Goal: Information Seeking & Learning: Understand process/instructions

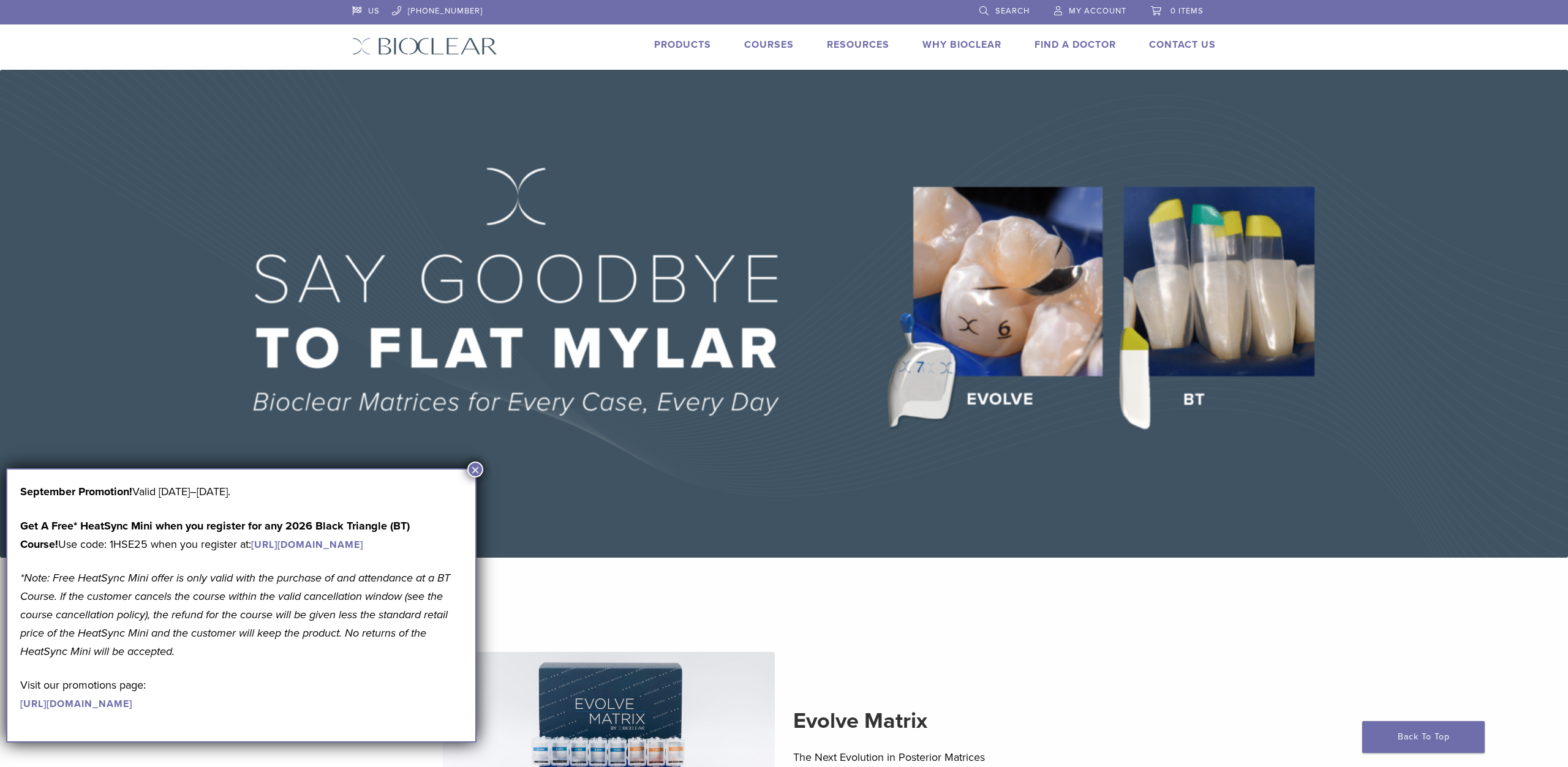
click at [477, 465] on button "×" at bounding box center [476, 470] width 16 height 16
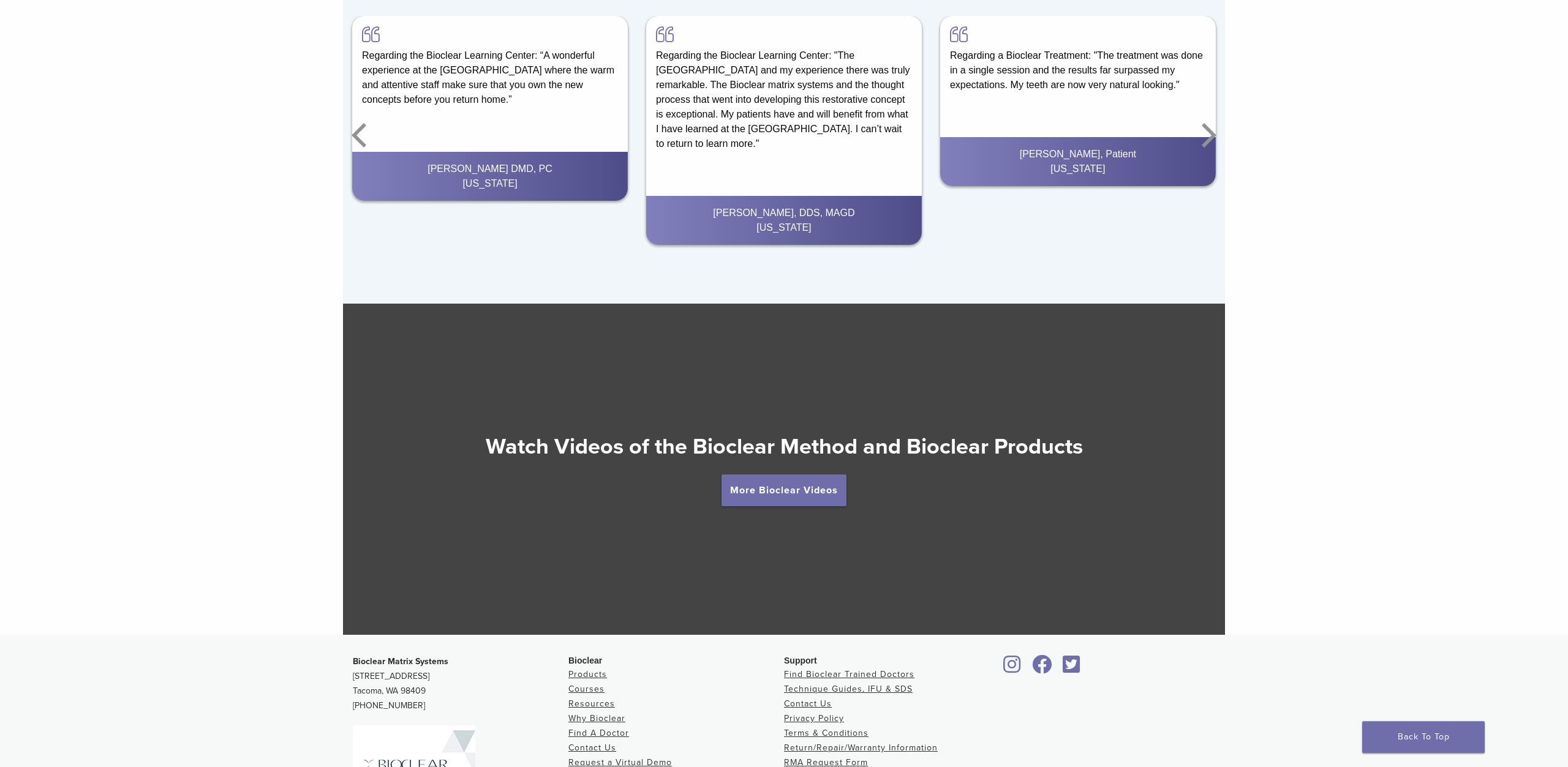
scroll to position [2102, 0]
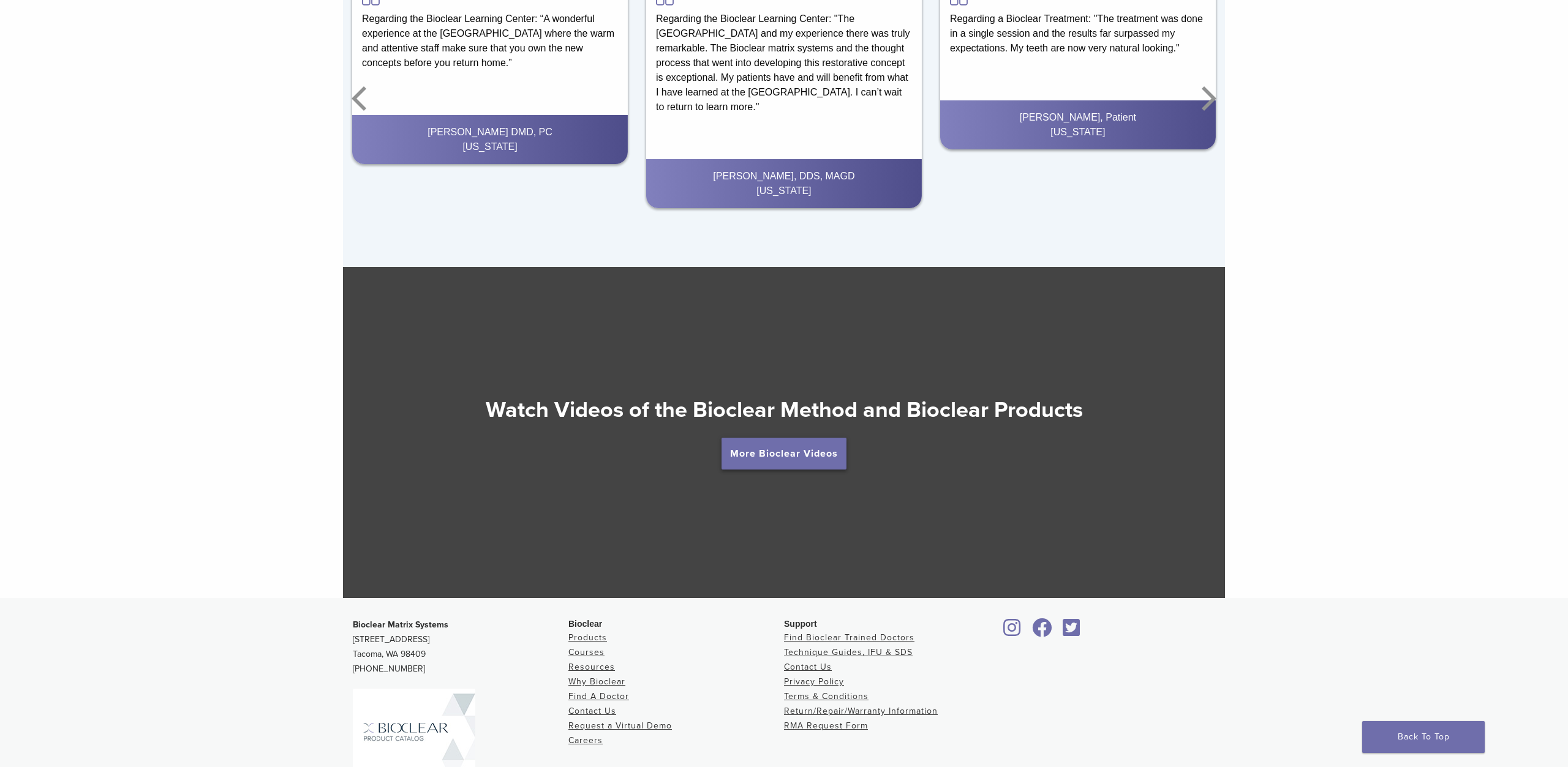
click at [740, 446] on link "More Bioclear Videos" at bounding box center [783, 454] width 125 height 32
click at [795, 456] on link "More Bioclear Videos" at bounding box center [783, 454] width 125 height 32
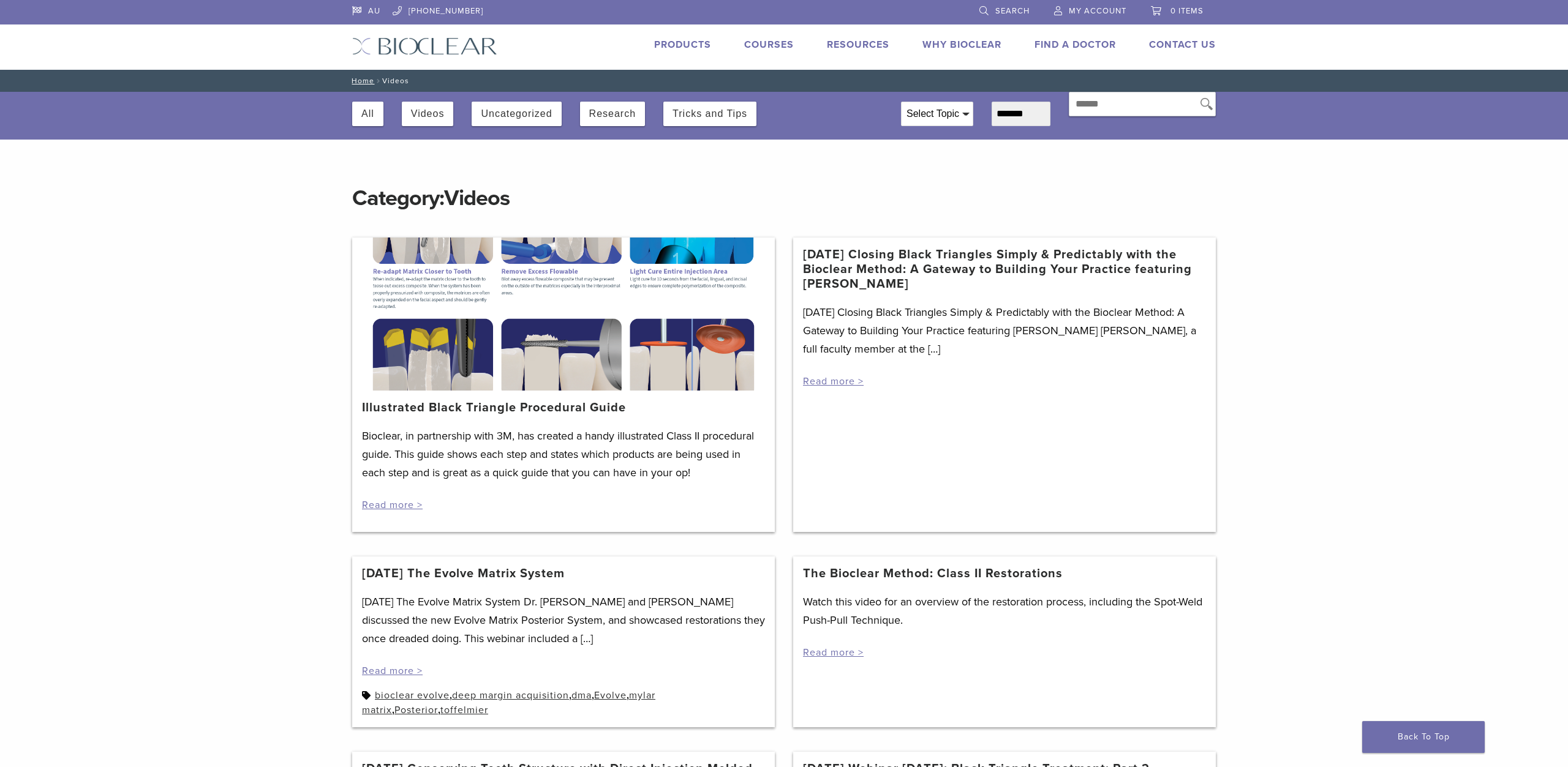
click at [504, 375] on div at bounding box center [564, 314] width 423 height 153
click at [453, 396] on div "Illustrated Black Triangle Procedural Guide Bioclear, in partnership with 3M, h…" at bounding box center [564, 462] width 423 height 141
click at [451, 405] on link "Illustrated Black Triangle Procedural Guide" at bounding box center [494, 408] width 264 height 15
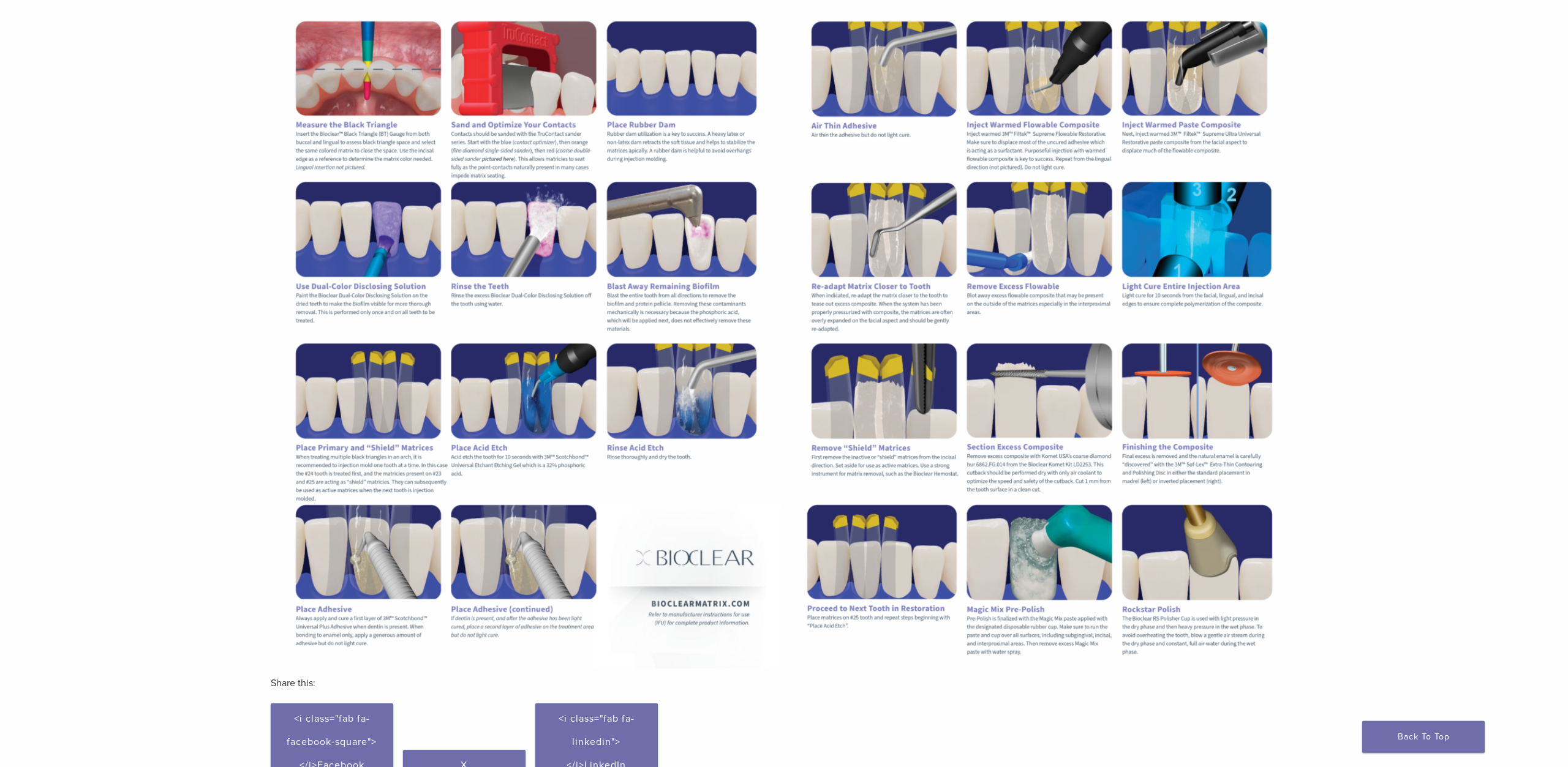
scroll to position [254, 0]
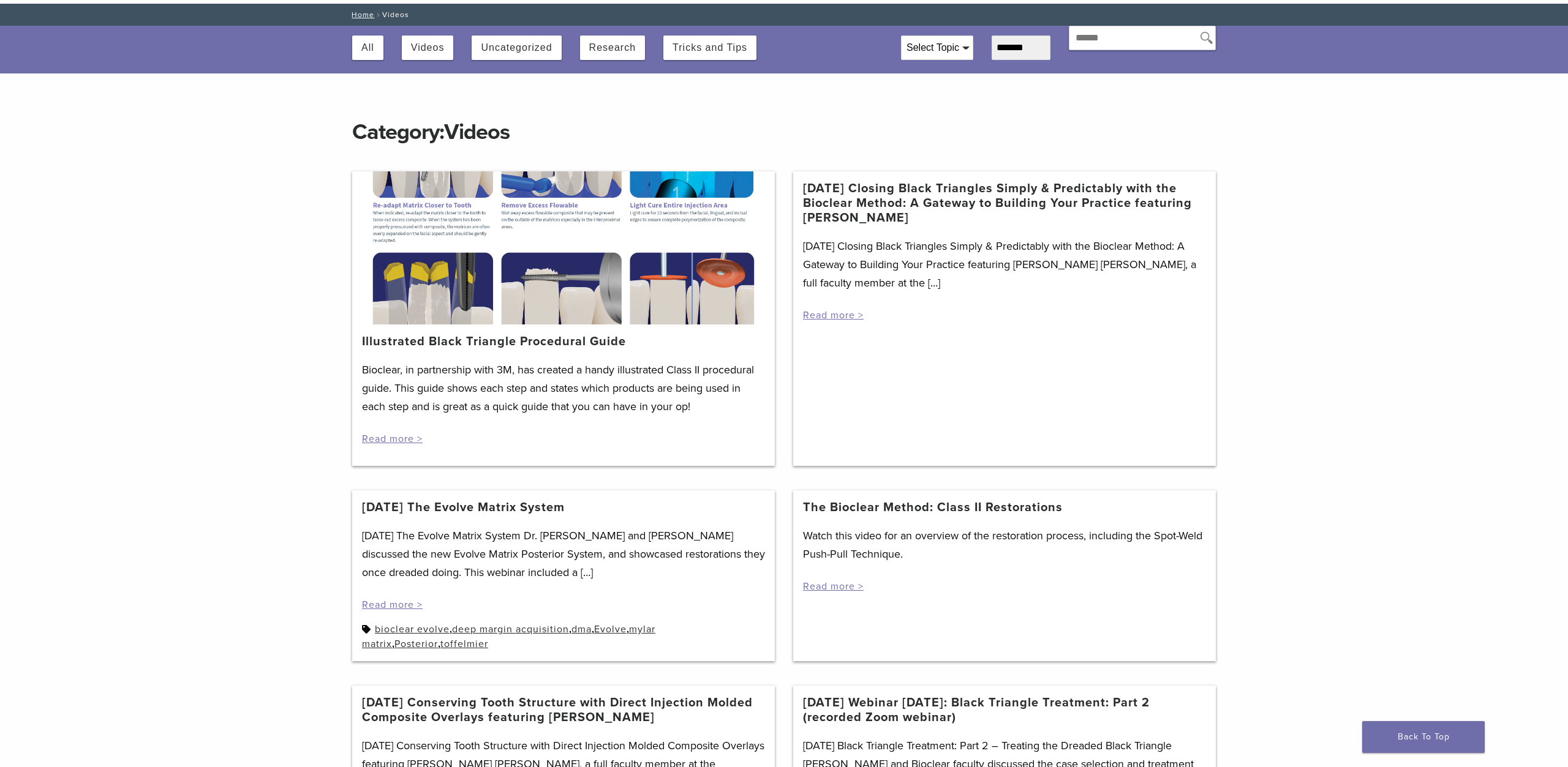
scroll to position [128, 0]
